Goal: Information Seeking & Learning: Learn about a topic

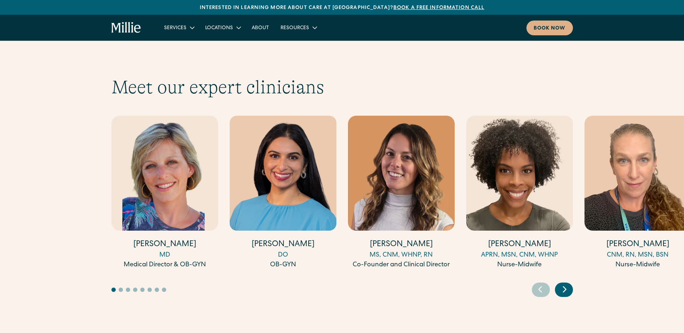
scroll to position [2199, 0]
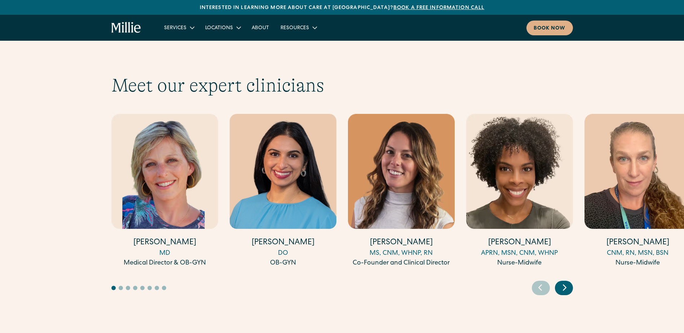
click at [562, 282] on icon "Next slide" at bounding box center [564, 287] width 11 height 11
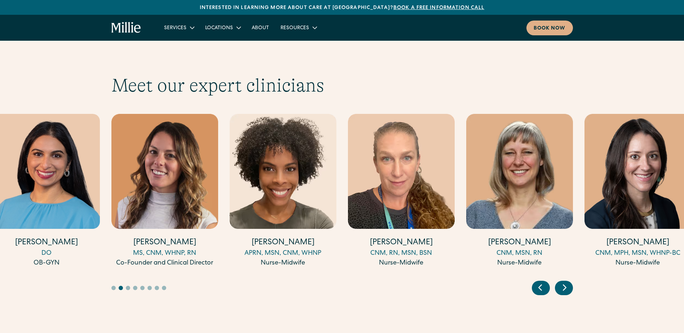
click at [562, 282] on icon "Next slide" at bounding box center [564, 287] width 11 height 11
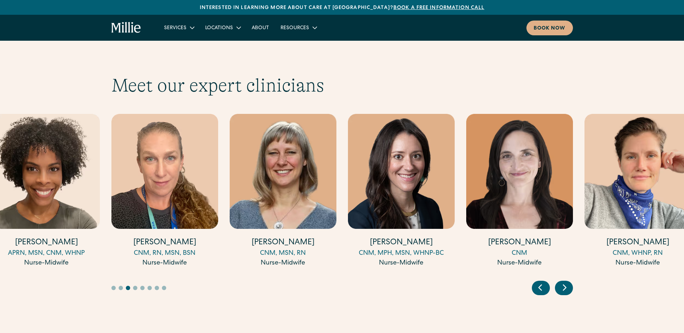
click at [562, 282] on icon "Next slide" at bounding box center [564, 287] width 11 height 11
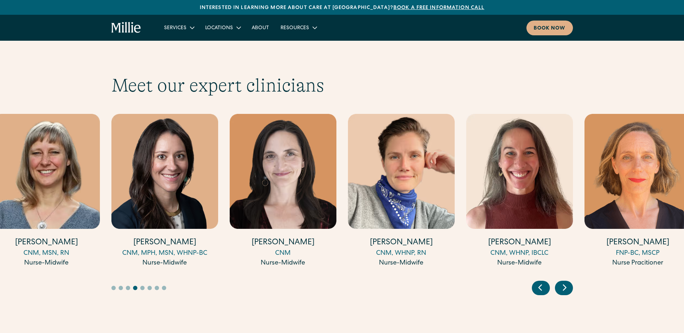
click at [562, 282] on icon "Next slide" at bounding box center [564, 287] width 11 height 11
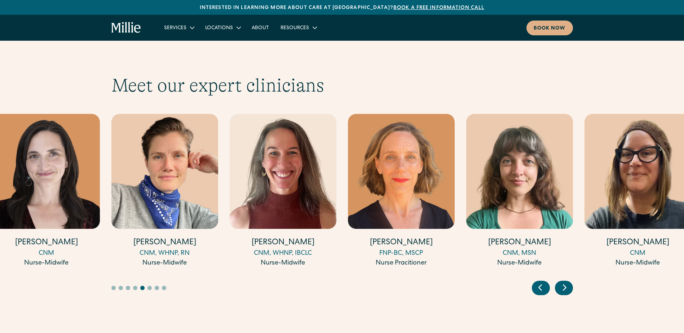
click at [562, 282] on icon "Next slide" at bounding box center [564, 287] width 11 height 11
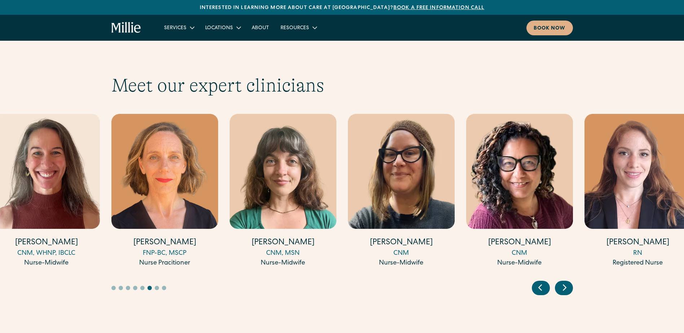
click at [562, 282] on icon "Next slide" at bounding box center [564, 287] width 11 height 11
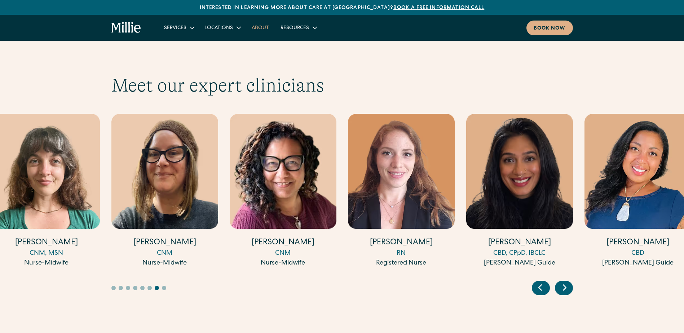
click at [260, 24] on link "About" at bounding box center [260, 28] width 29 height 12
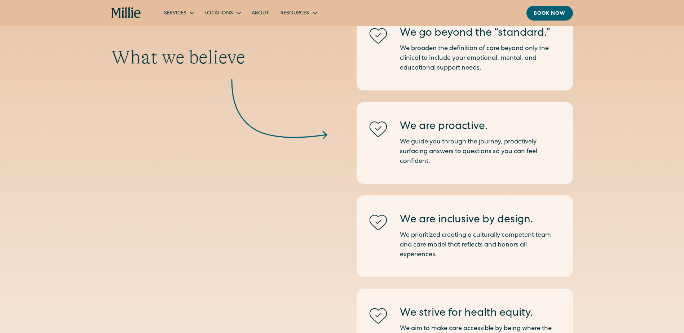
scroll to position [793, 0]
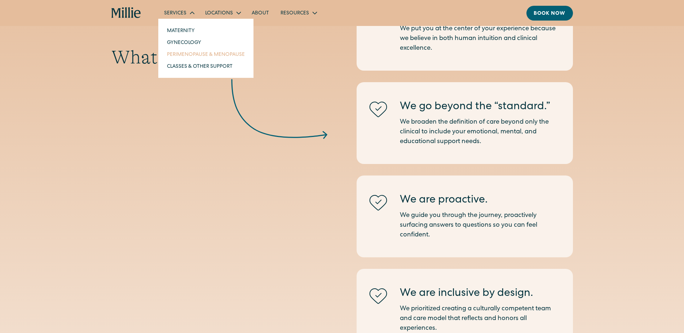
click at [189, 55] on link "Perimenopause & Menopause" at bounding box center [205, 54] width 89 height 12
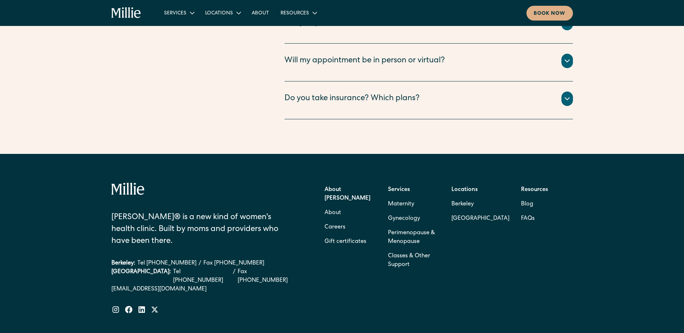
scroll to position [2141, 0]
